Goal: Task Accomplishment & Management: Use online tool/utility

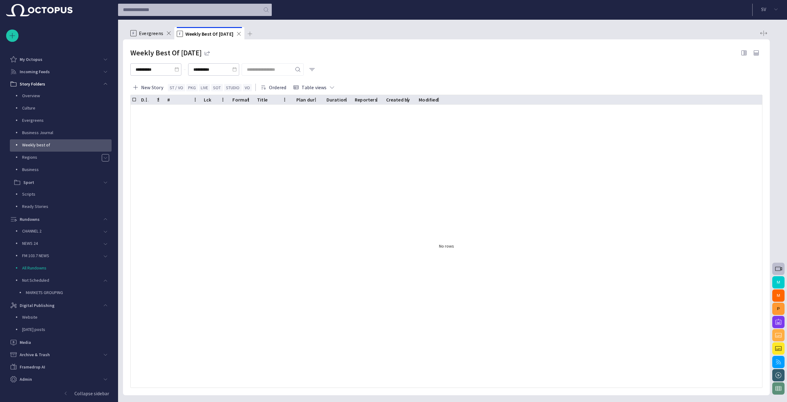
click at [153, 364] on div "No rows" at bounding box center [447, 246] width 632 height 283
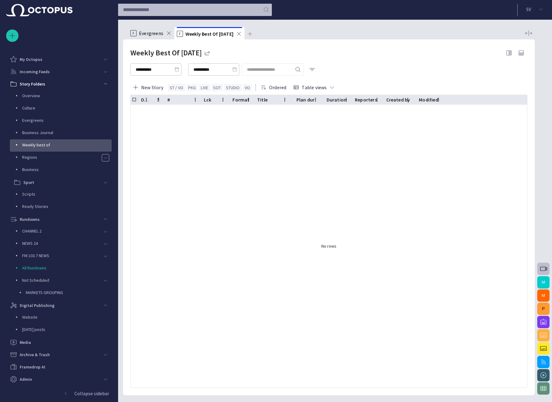
click at [437, 8] on header "S V" at bounding box center [335, 10] width 434 height 20
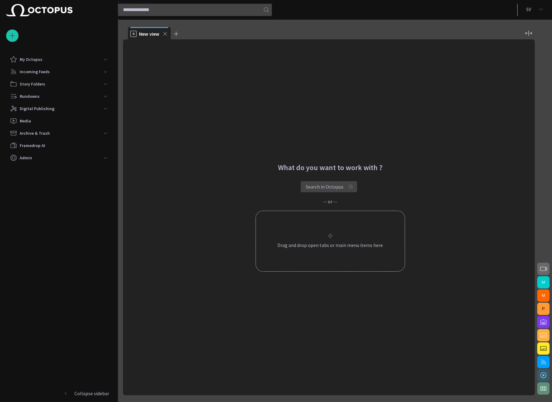
click at [446, 152] on div "What do you want to work with ? Search in Octopus -- or -- Drag and drop open t…" at bounding box center [329, 217] width 412 height 356
click at [387, 336] on div "What do you want to work with ? Search in Octopus -- or -- Drag and drop open t…" at bounding box center [329, 217] width 412 height 356
click at [545, 270] on span "button" at bounding box center [543, 268] width 7 height 7
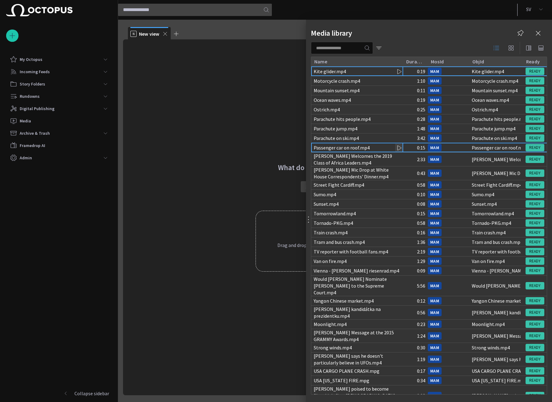
click at [354, 147] on div "Passenger car on roof.mp4" at bounding box center [342, 147] width 56 height 7
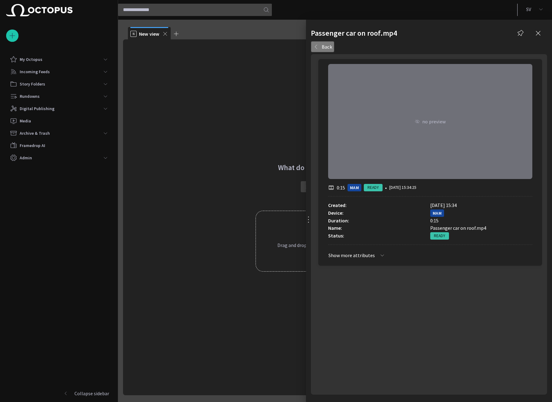
click at [327, 47] on button "Back" at bounding box center [322, 46] width 23 height 11
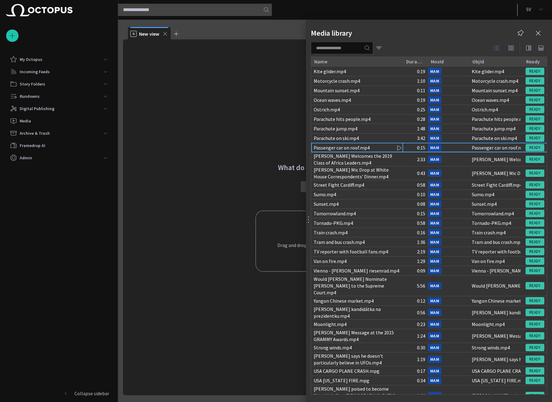
click at [208, 98] on div at bounding box center [276, 201] width 552 height 402
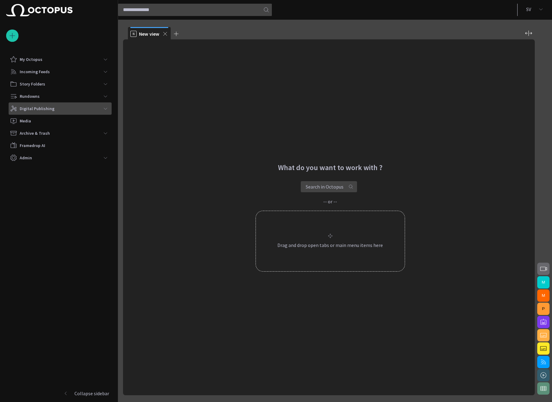
click at [81, 110] on div "Digital Publishing" at bounding box center [54, 109] width 89 height 10
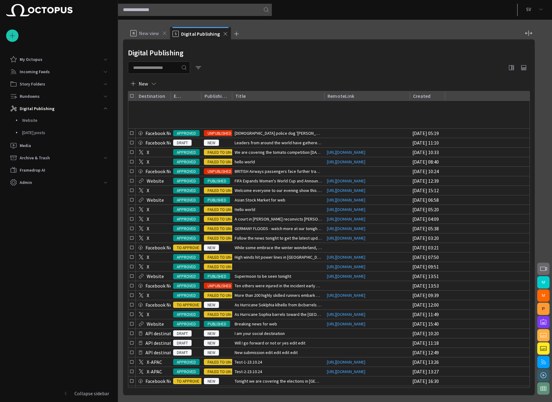
scroll to position [465, 0]
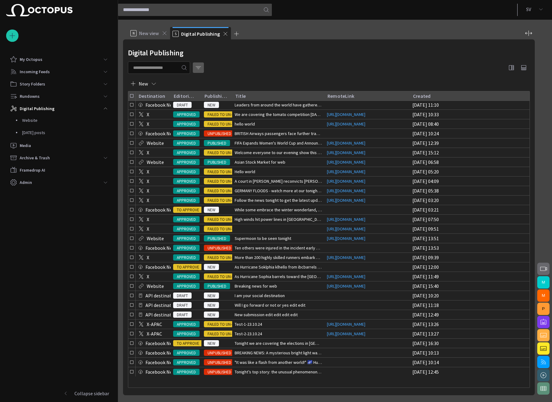
click at [201, 66] on span "button" at bounding box center [198, 68] width 6 height 6
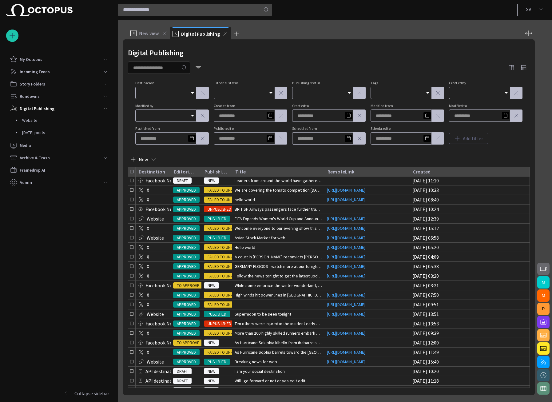
click at [166, 89] on div at bounding box center [165, 93] width 61 height 12
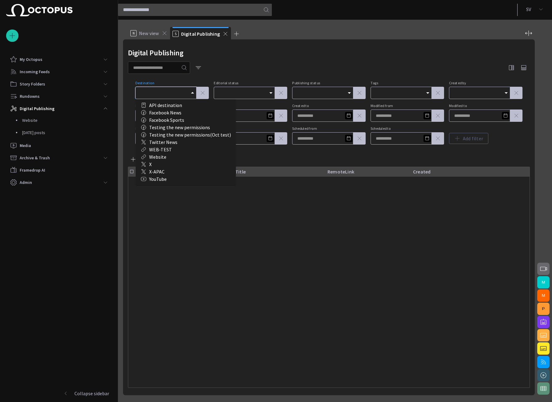
scroll to position [0, 0]
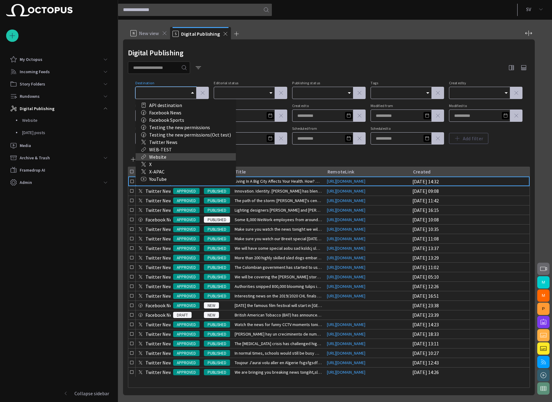
click at [169, 158] on div "Website" at bounding box center [186, 156] width 90 height 7
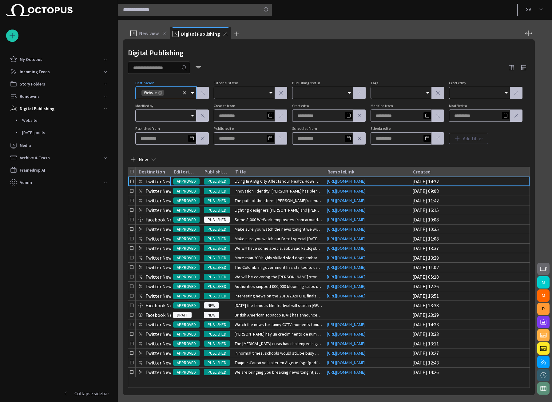
click at [267, 60] on div "Digital Publishing Destination Website Editorial status Publishing status Tags …" at bounding box center [329, 217] width 412 height 356
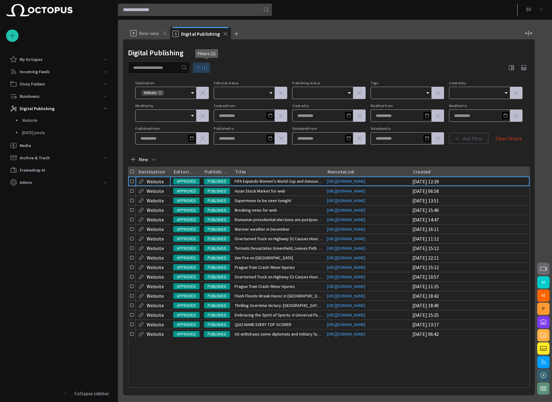
click at [201, 67] on span "button" at bounding box center [198, 68] width 6 height 6
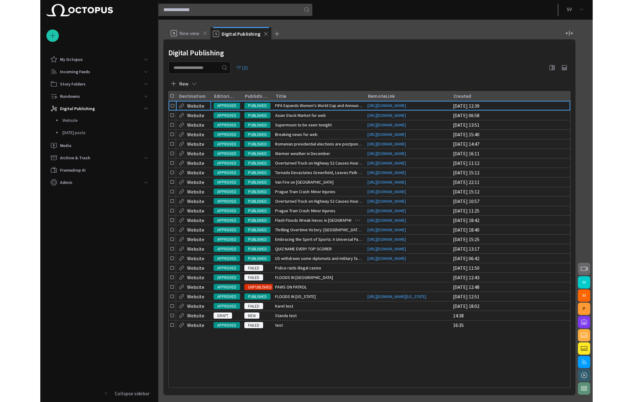
scroll to position [51, 0]
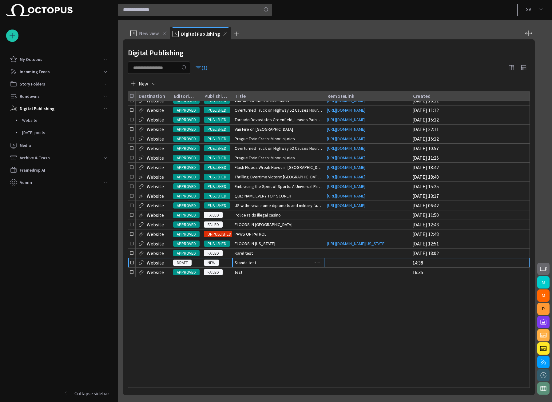
click at [256, 267] on div "Standa test" at bounding box center [278, 262] width 92 height 9
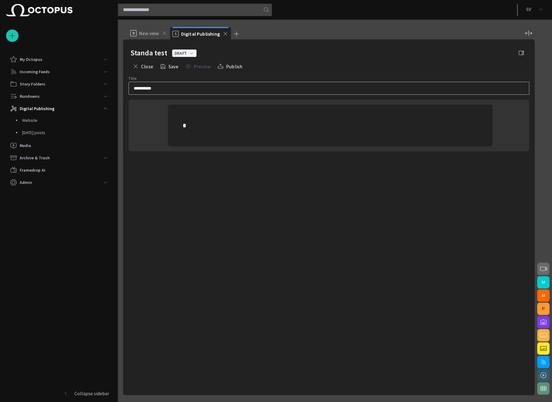
click at [295, 124] on p at bounding box center [330, 126] width 295 height 10
click at [168, 128] on span "button" at bounding box center [167, 127] width 7 height 12
click at [148, 65] on button "Close" at bounding box center [142, 66] width 25 height 11
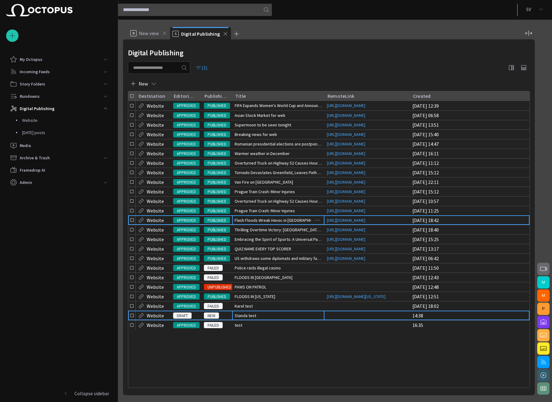
click at [259, 223] on span "Flash Floods Wreak Havoc in Millstone" at bounding box center [278, 220] width 87 height 6
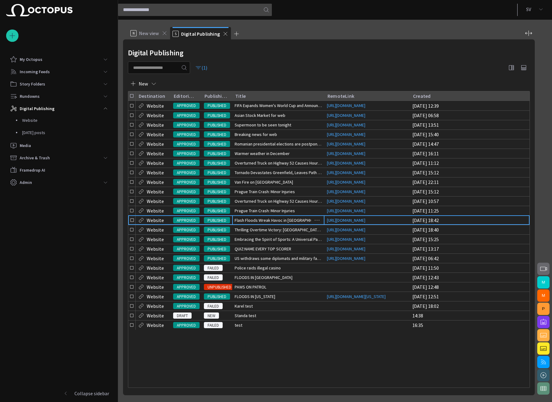
click at [259, 223] on span "Flash Floods Wreak Havoc in Millstone" at bounding box center [278, 220] width 87 height 6
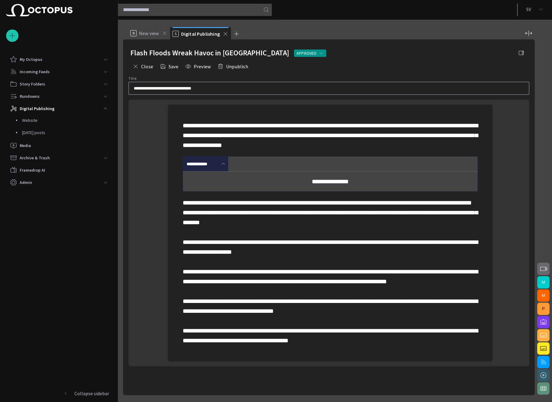
click at [244, 150] on p "**********" at bounding box center [330, 136] width 295 height 30
click at [195, 228] on p "**********" at bounding box center [330, 272] width 295 height 148
click at [197, 150] on p "**********" at bounding box center [330, 136] width 295 height 30
click at [161, 157] on div "**********" at bounding box center [327, 233] width 332 height 257
click at [202, 150] on p "**********" at bounding box center [330, 136] width 295 height 30
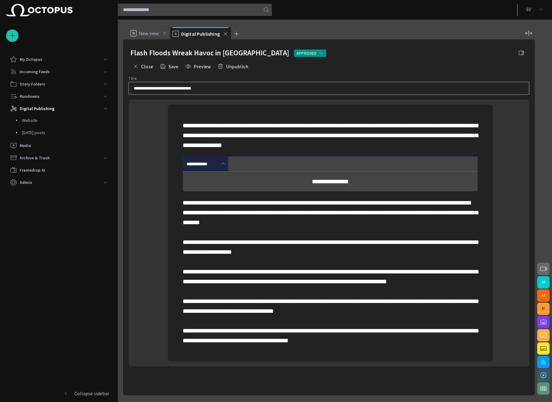
click at [216, 150] on p "**********" at bounding box center [330, 136] width 295 height 30
click at [213, 150] on p "**********" at bounding box center [330, 136] width 295 height 30
click at [197, 227] on p "**********" at bounding box center [330, 272] width 295 height 148
click at [199, 267] on p "**********" at bounding box center [330, 272] width 295 height 148
click at [198, 272] on p "**********" at bounding box center [330, 272] width 295 height 148
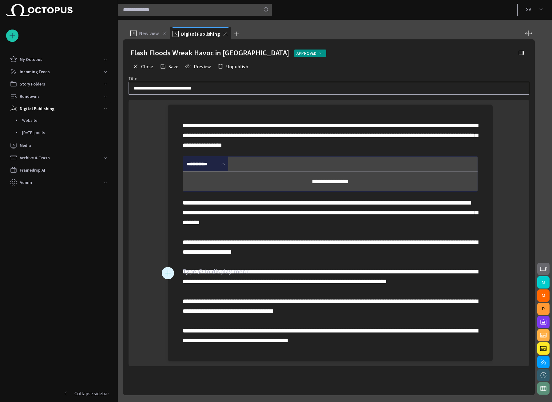
click at [170, 273] on span "button" at bounding box center [167, 273] width 7 height 12
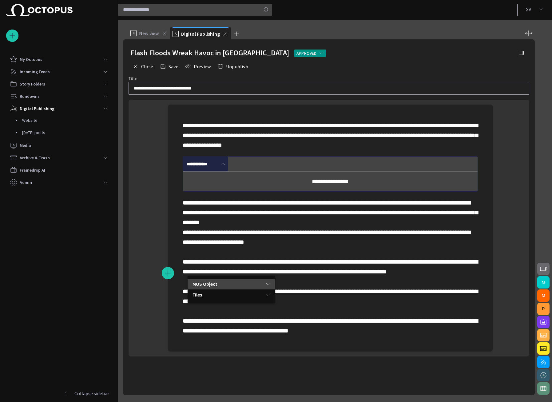
click at [213, 286] on p "MOS Object" at bounding box center [205, 283] width 25 height 7
click at [219, 295] on span "MOS Object" at bounding box center [234, 295] width 54 height 6
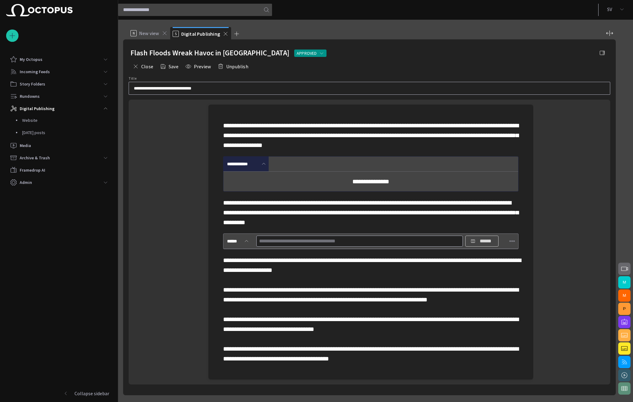
click at [477, 247] on button "******" at bounding box center [481, 241] width 33 height 11
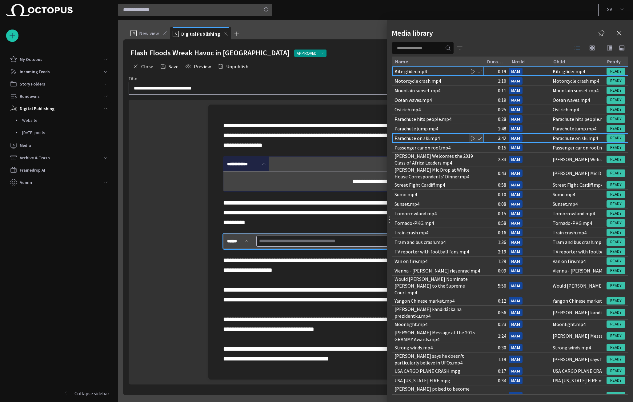
click at [439, 140] on div "Parachute on ski.mp4" at bounding box center [438, 137] width 92 height 9
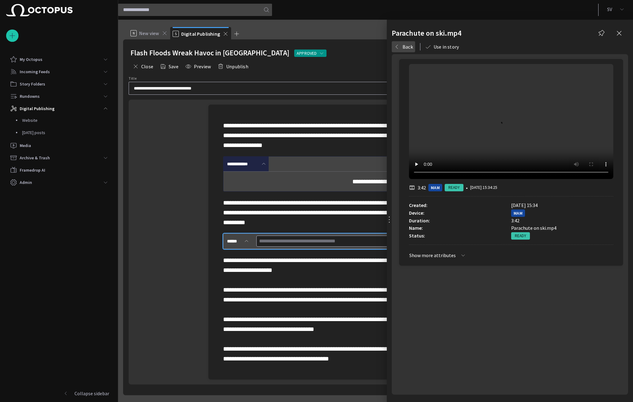
click at [407, 47] on button "Back" at bounding box center [402, 46] width 23 height 11
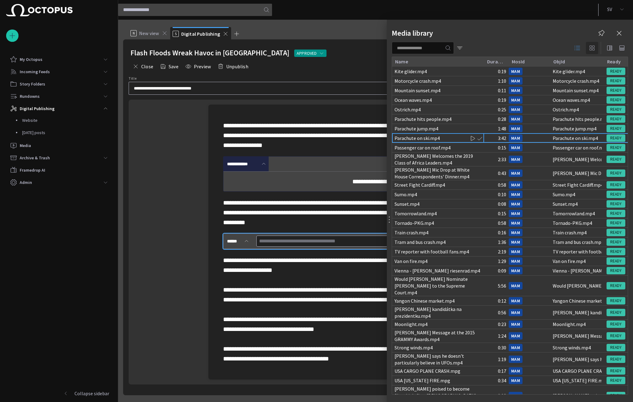
click at [552, 48] on span "button" at bounding box center [591, 47] width 7 height 7
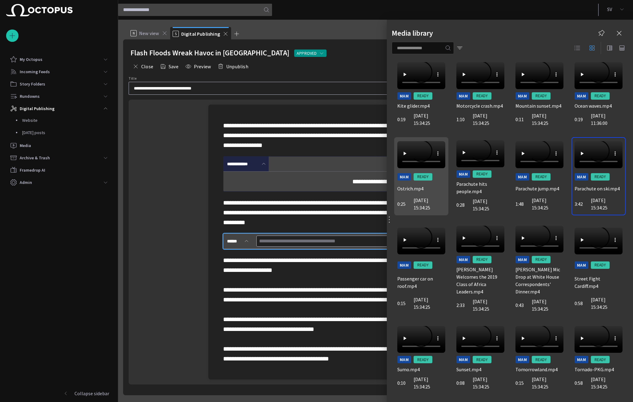
click at [413, 194] on div "MAM READY Ostrich.mp4 0:25 04/09/2023 15:34:25" at bounding box center [421, 176] width 54 height 78
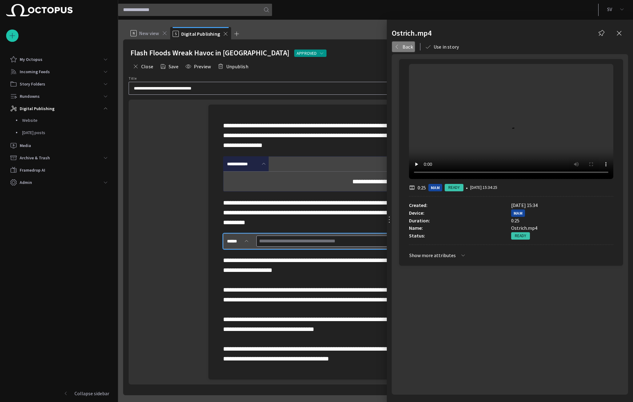
click at [411, 45] on button "Back" at bounding box center [402, 46] width 23 height 11
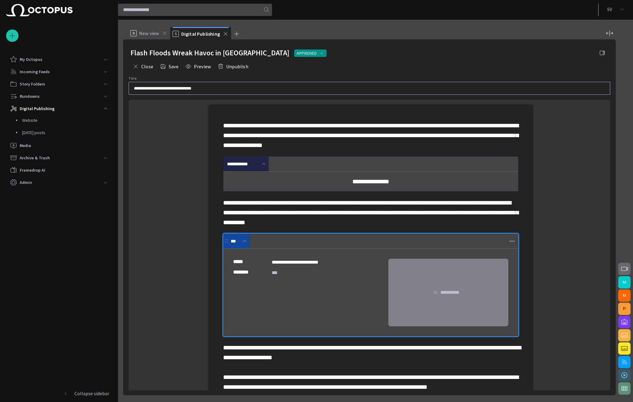
click at [533, 263] on div "**********" at bounding box center [369, 286] width 481 height 372
click at [510, 244] on span "button" at bounding box center [512, 241] width 6 height 6
click at [518, 302] on li "Remove clip" at bounding box center [549, 304] width 86 height 11
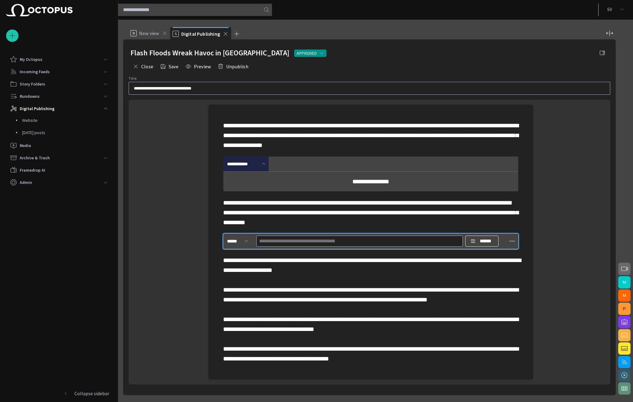
click at [413, 246] on input "text" at bounding box center [359, 241] width 201 height 10
click at [467, 247] on button "******" at bounding box center [481, 241] width 33 height 11
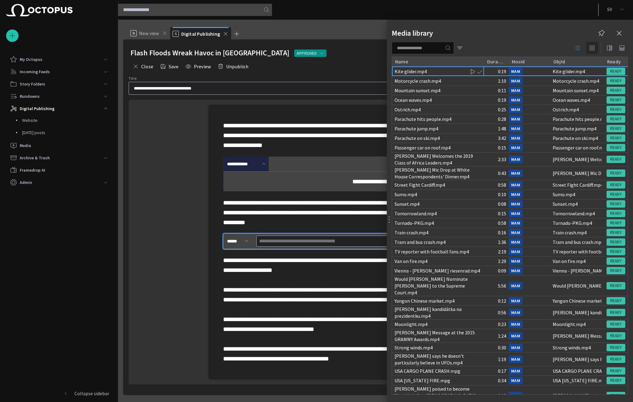
click at [552, 48] on span "button" at bounding box center [591, 47] width 7 height 7
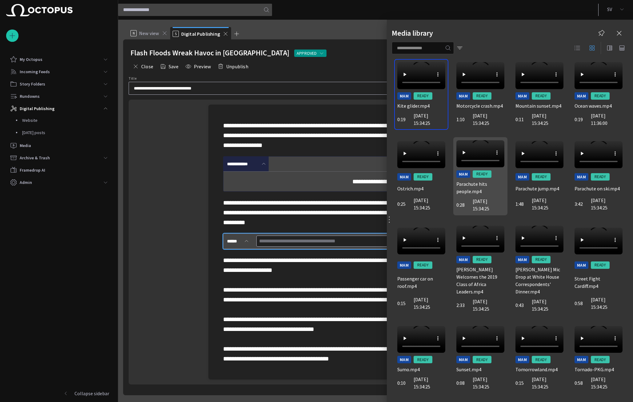
click at [491, 195] on p "Parachute hits people.mp4" at bounding box center [480, 187] width 48 height 15
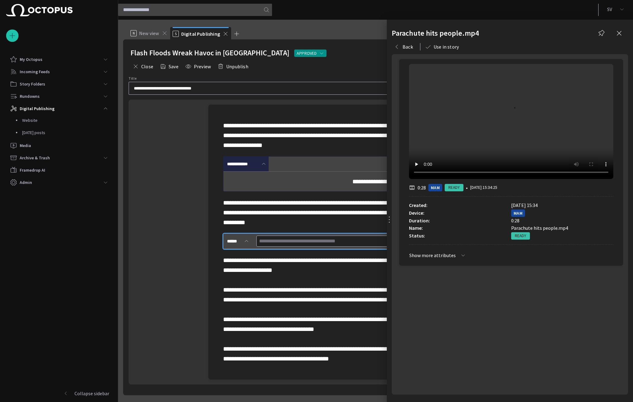
click at [391, 54] on div "Parachute hits people.mp4 Back Use in story 0:28 MAM READY • 04/09/2023 15:34:2…" at bounding box center [510, 211] width 246 height 382
click at [406, 39] on div "Back Use in story" at bounding box center [509, 46] width 236 height 15
click at [407, 44] on button "Back" at bounding box center [402, 46] width 23 height 11
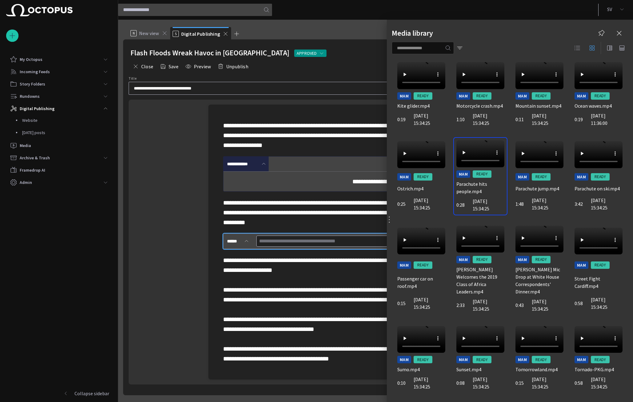
click at [552, 53] on div at bounding box center [577, 48] width 12 height 12
click at [552, 51] on button "button" at bounding box center [577, 48] width 12 height 12
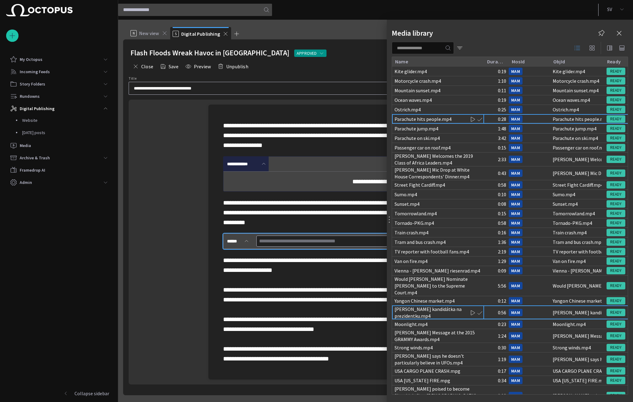
click at [404, 307] on div "[PERSON_NAME] kandidátka na prezidentku.mp4" at bounding box center [437, 313] width 87 height 14
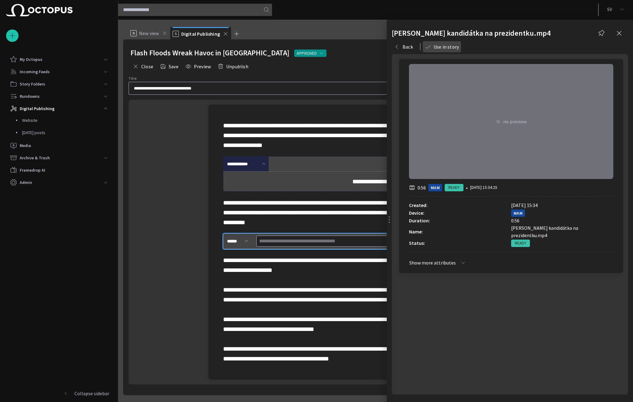
click at [451, 50] on button "Use in story" at bounding box center [442, 46] width 38 height 11
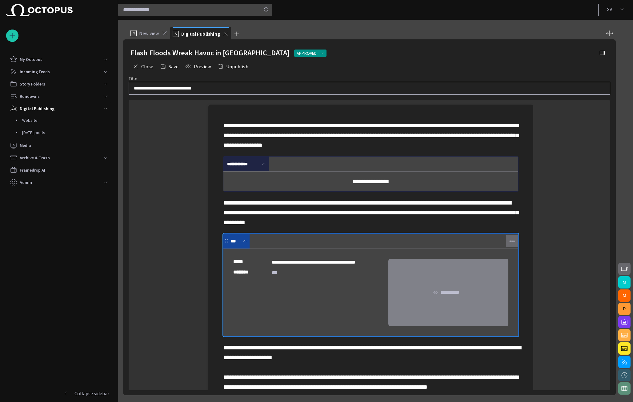
click at [508, 247] on button "button" at bounding box center [512, 241] width 12 height 12
click at [514, 304] on li "Remove clip" at bounding box center [549, 304] width 86 height 11
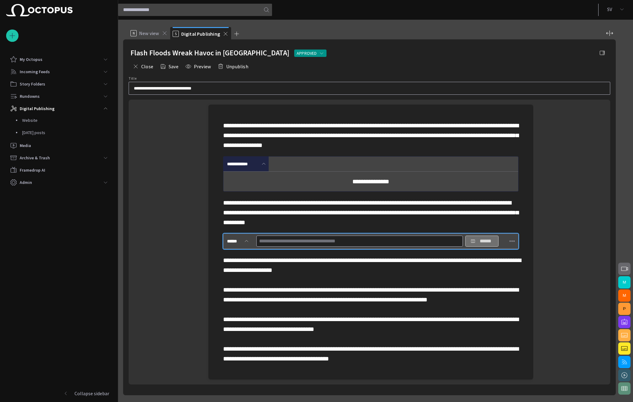
click at [468, 247] on button "******" at bounding box center [481, 241] width 33 height 11
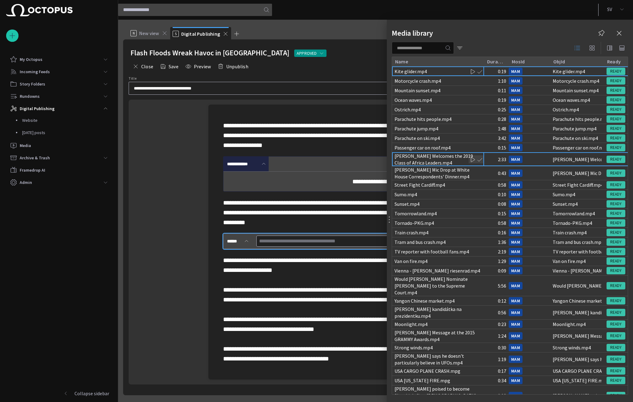
click at [467, 153] on div "[PERSON_NAME] Welcomes the 2019 Class of Africa Leaders.mp4" at bounding box center [437, 160] width 87 height 14
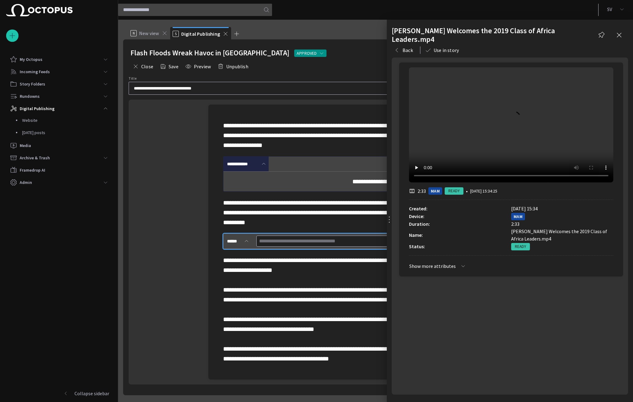
click at [406, 44] on div "Back Use in story" at bounding box center [509, 50] width 236 height 15
click at [405, 50] on button "Back" at bounding box center [402, 50] width 23 height 11
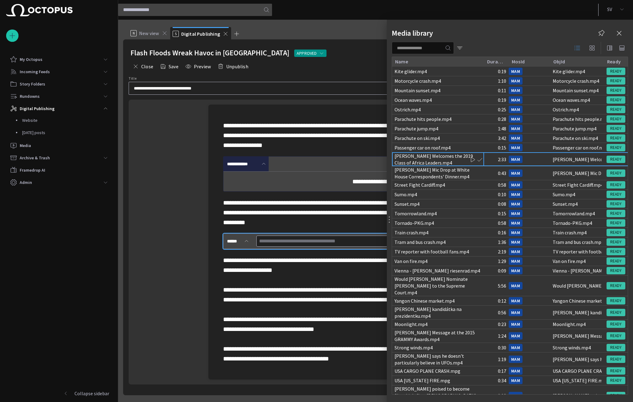
click at [206, 136] on div at bounding box center [316, 201] width 633 height 402
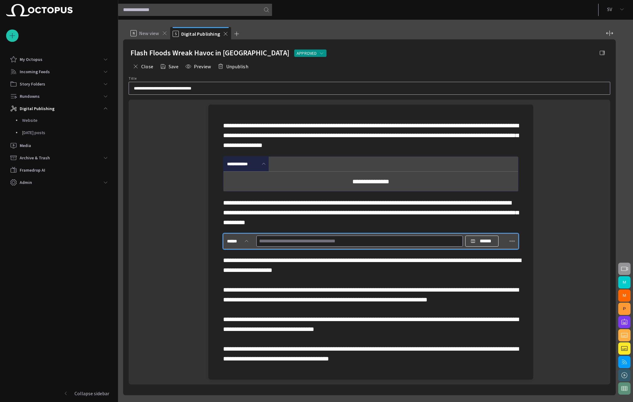
click at [552, 270] on span "button" at bounding box center [623, 268] width 7 height 7
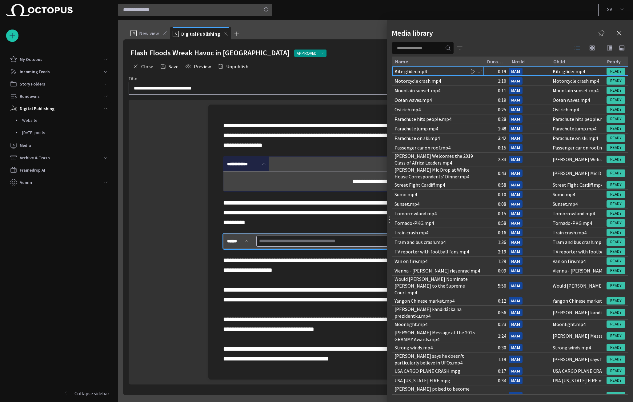
click at [552, 32] on span "button" at bounding box center [600, 33] width 7 height 7
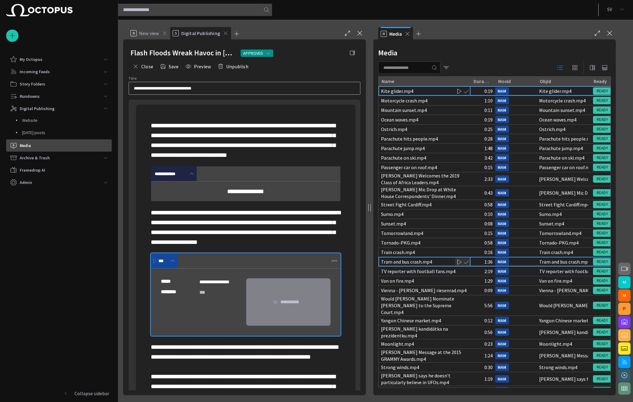
click at [383, 264] on div "Tram and bus crash.mp4" at bounding box center [406, 261] width 51 height 7
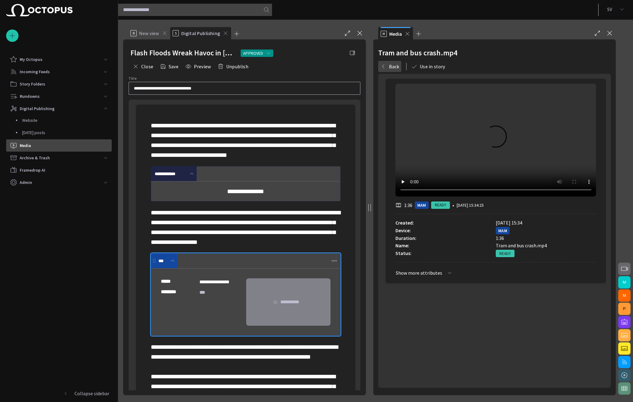
click at [393, 70] on button "Back" at bounding box center [389, 66] width 23 height 11
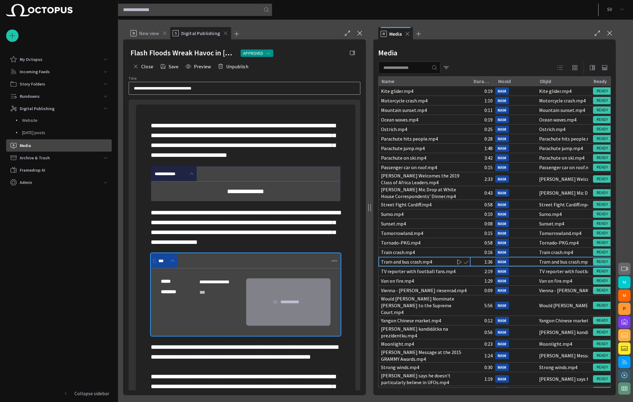
click at [334, 264] on span "button" at bounding box center [334, 261] width 6 height 6
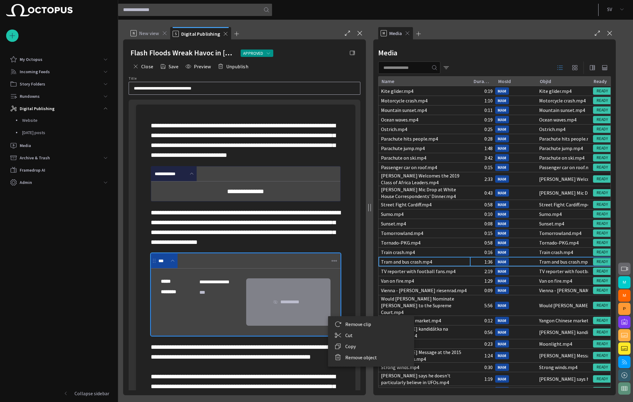
click at [349, 322] on li "Remove clip" at bounding box center [371, 324] width 86 height 11
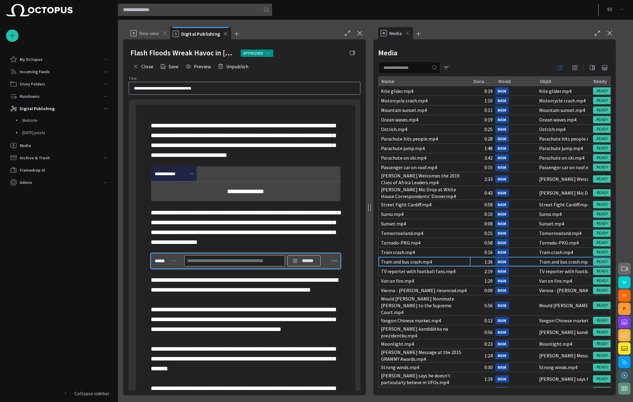
click at [298, 266] on button "******" at bounding box center [303, 260] width 33 height 11
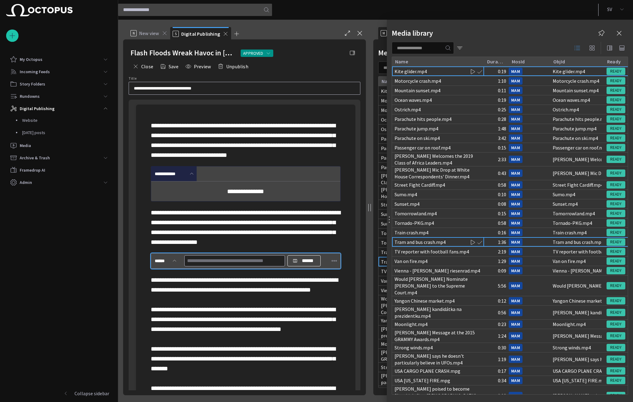
click at [437, 246] on div "Tram and bus crash.mp4" at bounding box center [438, 241] width 92 height 9
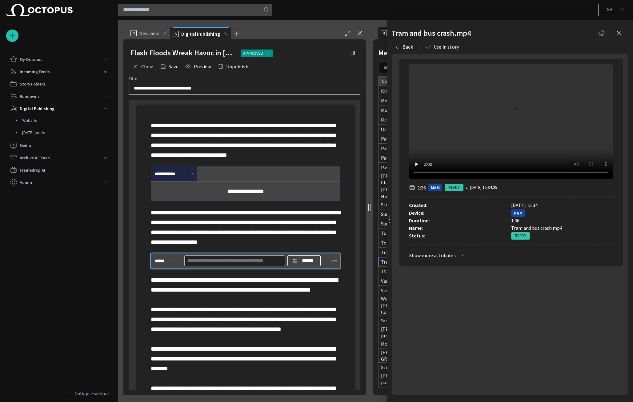
click at [431, 47] on button "Use in story" at bounding box center [442, 46] width 38 height 11
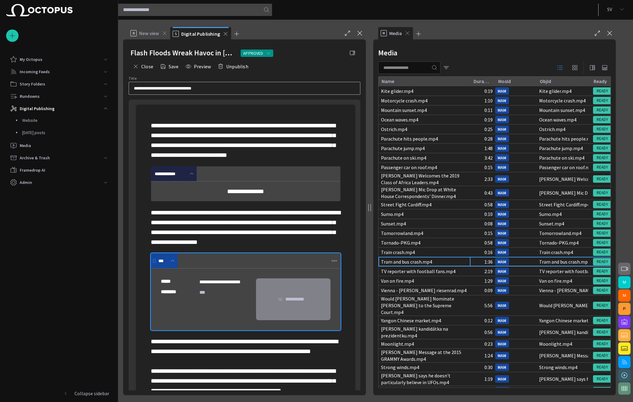
click at [336, 264] on span "button" at bounding box center [334, 261] width 6 height 6
click at [343, 322] on li "Remove clip" at bounding box center [371, 324] width 86 height 11
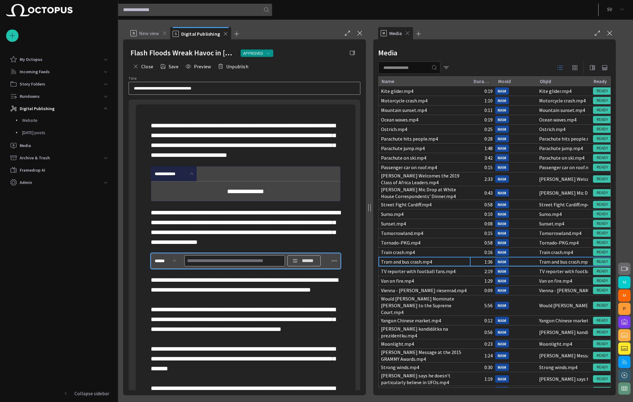
click at [319, 266] on button "******" at bounding box center [303, 260] width 33 height 11
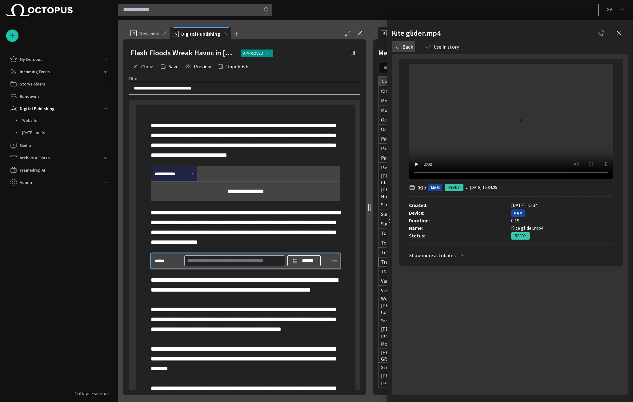
click at [403, 49] on button "Back" at bounding box center [402, 46] width 23 height 11
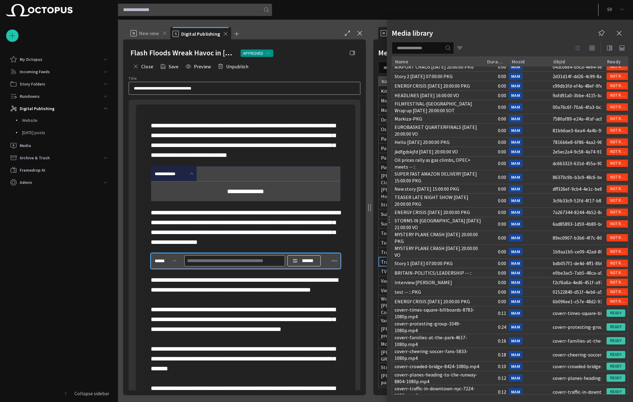
scroll to position [452, 0]
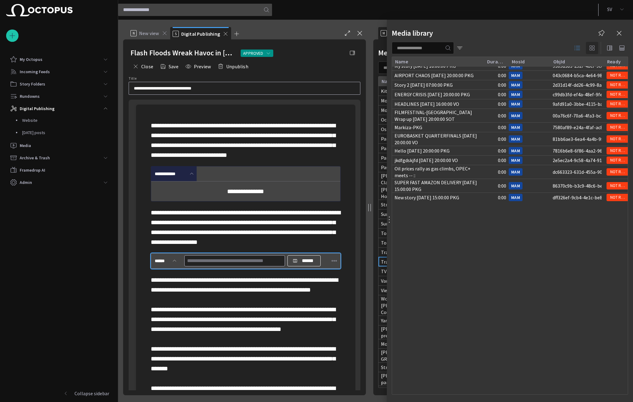
click at [552, 51] on span "button" at bounding box center [591, 47] width 7 height 7
click at [552, 48] on span "button" at bounding box center [591, 47] width 7 height 7
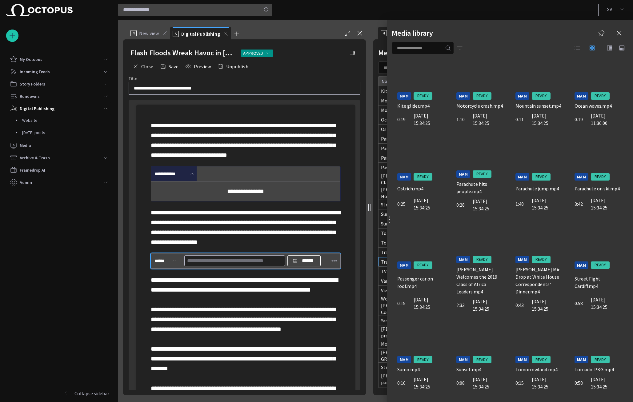
click at [463, 48] on span "button" at bounding box center [459, 48] width 6 height 6
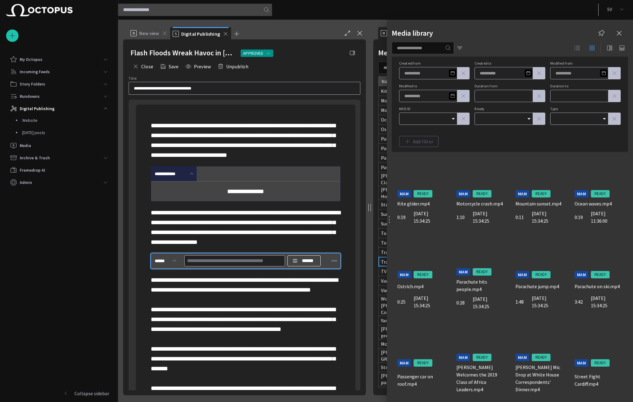
click at [431, 117] on input "MOS ID" at bounding box center [425, 119] width 43 height 6
click at [478, 142] on div "Created from Created to Modified from Modified to Duration from Duration to MOS…" at bounding box center [509, 104] width 221 height 85
click at [463, 49] on span "button" at bounding box center [459, 48] width 6 height 6
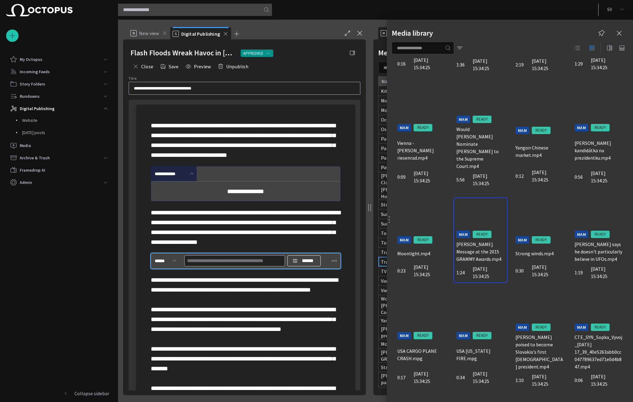
click at [352, 19] on div at bounding box center [316, 201] width 633 height 402
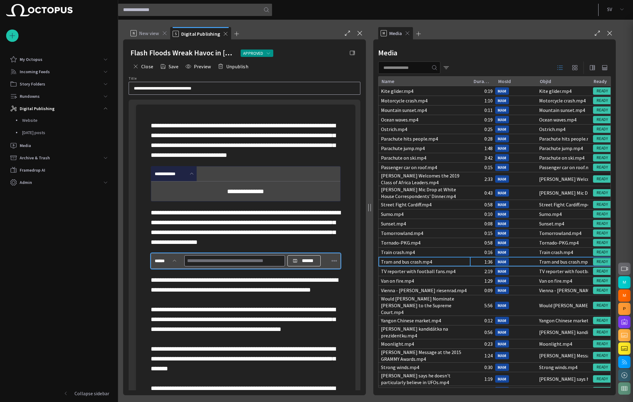
click at [303, 310] on div at bounding box center [316, 201] width 633 height 402
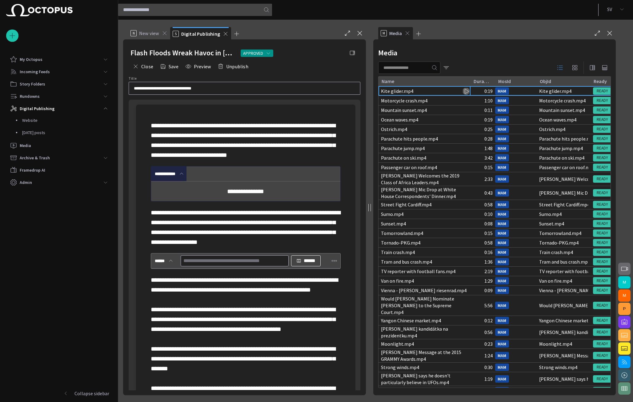
type input "**********"
click at [387, 226] on div "Sunset.mp4" at bounding box center [393, 223] width 25 height 7
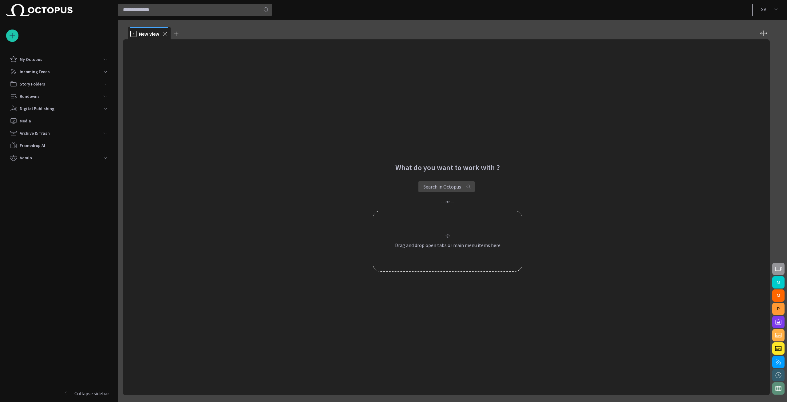
click at [773, 266] on button "button" at bounding box center [779, 269] width 12 height 12
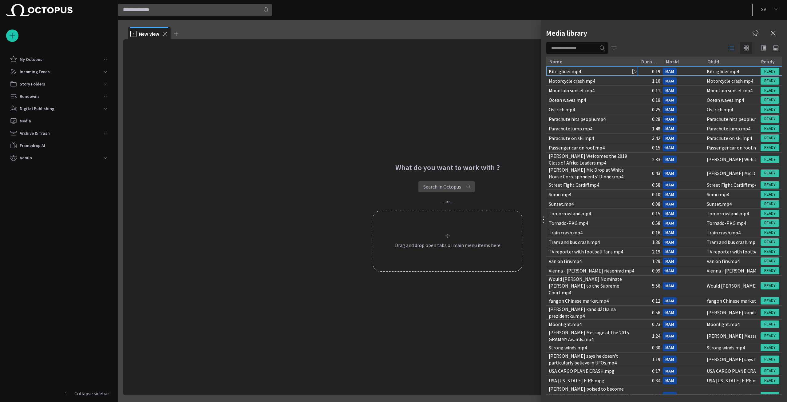
click at [746, 44] on span "button" at bounding box center [746, 47] width 7 height 7
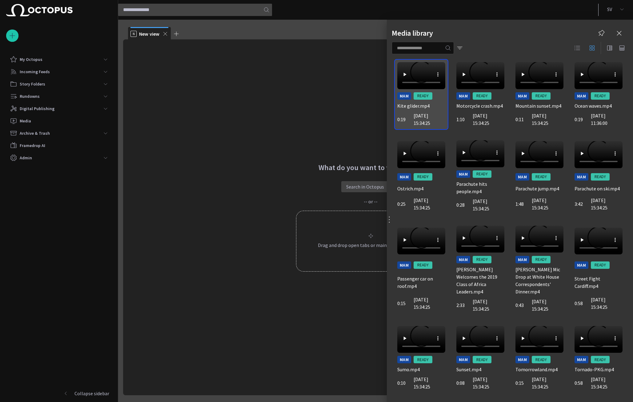
click at [420, 116] on p "[DATE] 15:34:25" at bounding box center [429, 119] width 32 height 15
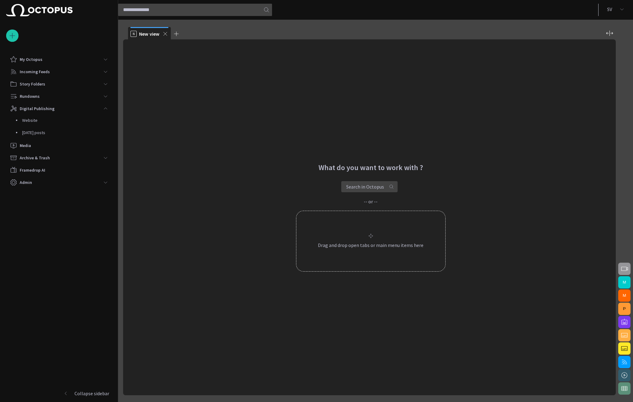
click at [621, 266] on span "button" at bounding box center [623, 268] width 7 height 7
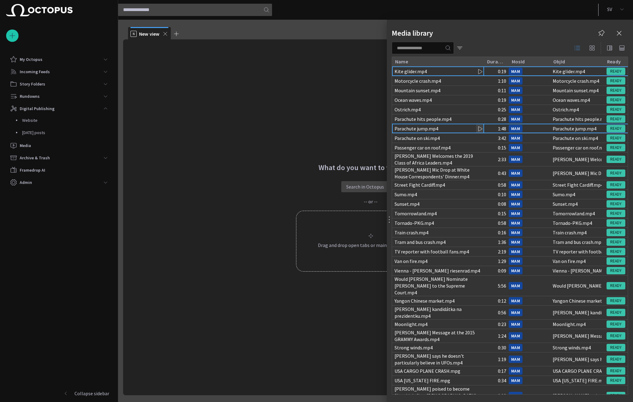
click at [427, 133] on div "Parachute jump.mp4" at bounding box center [438, 128] width 92 height 9
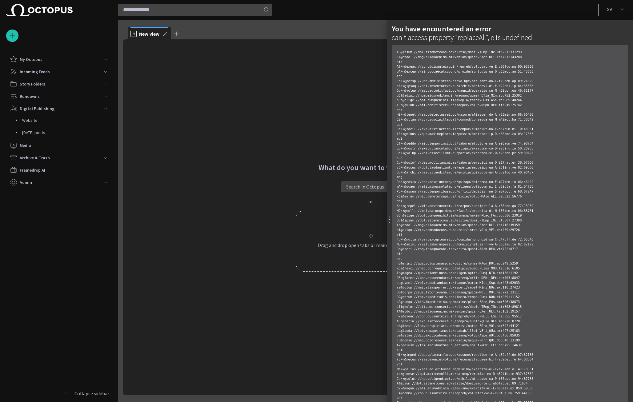
click at [332, 70] on div at bounding box center [316, 201] width 633 height 402
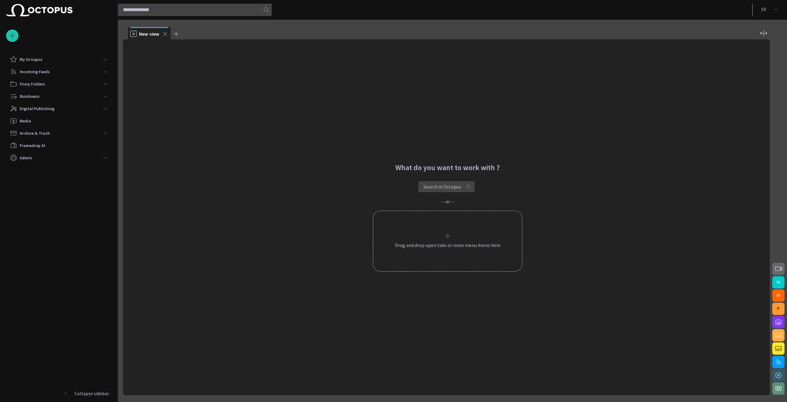
click at [776, 267] on span "button" at bounding box center [778, 268] width 7 height 7
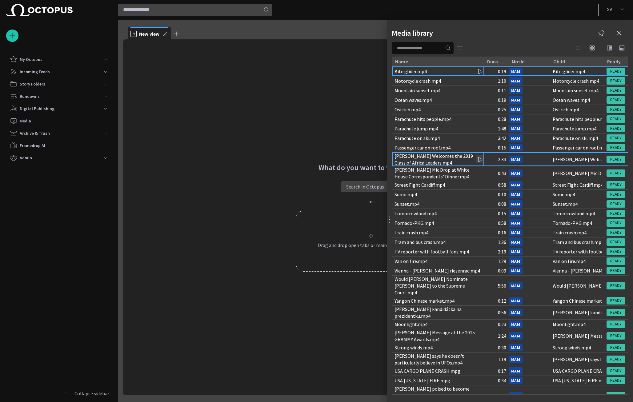
click at [421, 163] on div "[PERSON_NAME] Welcomes the 2019 Class of Africa Leaders.mp4" at bounding box center [437, 160] width 87 height 14
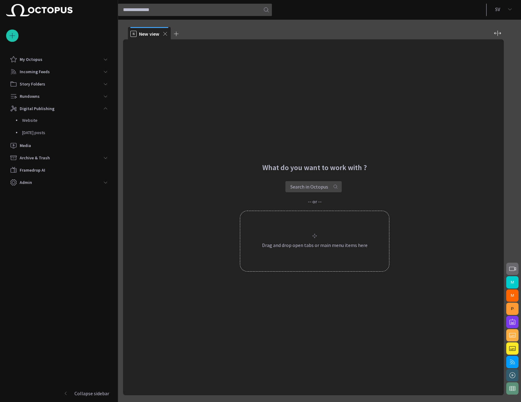
click at [513, 270] on span "button" at bounding box center [512, 268] width 7 height 7
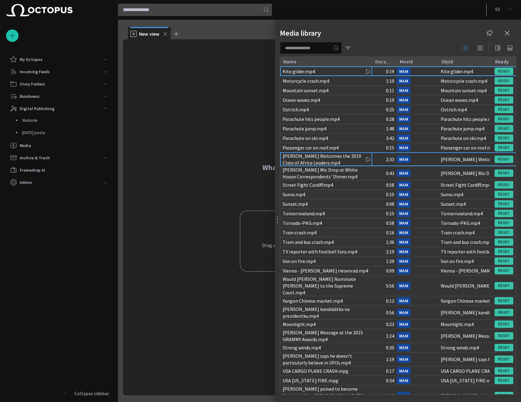
click at [361, 158] on div "[PERSON_NAME] Welcomes the 2019 Class of Africa Leaders.mp4" at bounding box center [326, 160] width 87 height 14
